Goal: Go to known website: Access a specific website the user already knows

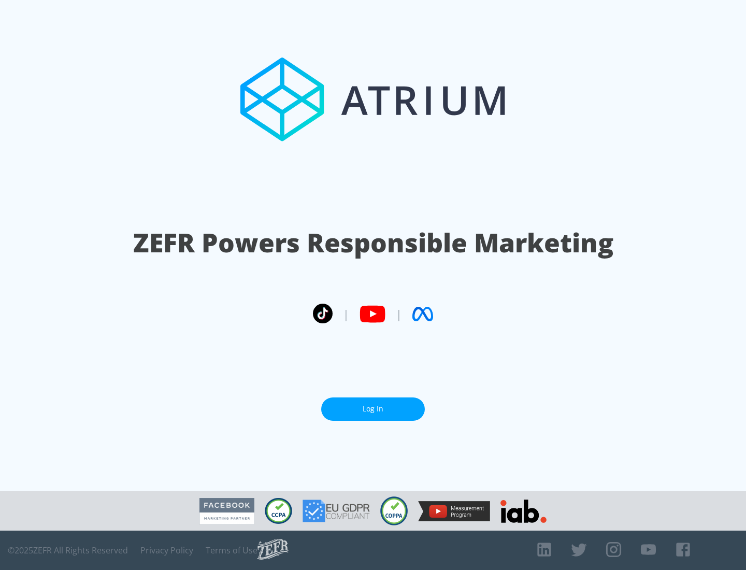
click at [373, 405] on link "Log In" at bounding box center [373, 408] width 104 height 23
